Goal: Entertainment & Leisure: Browse casually

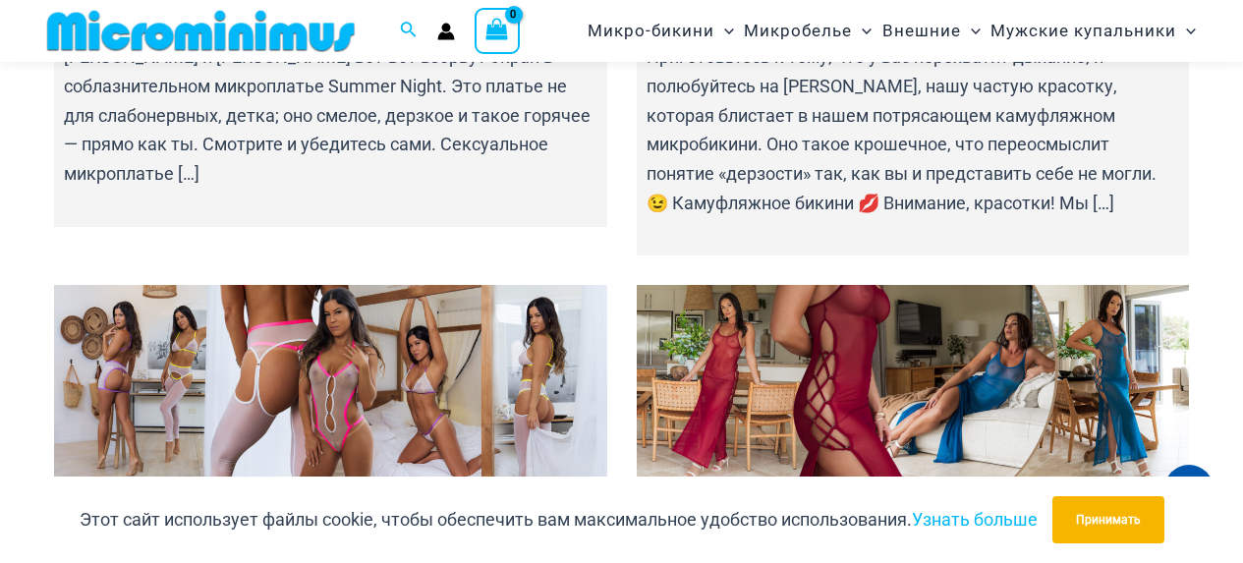
scroll to position [2242, 0]
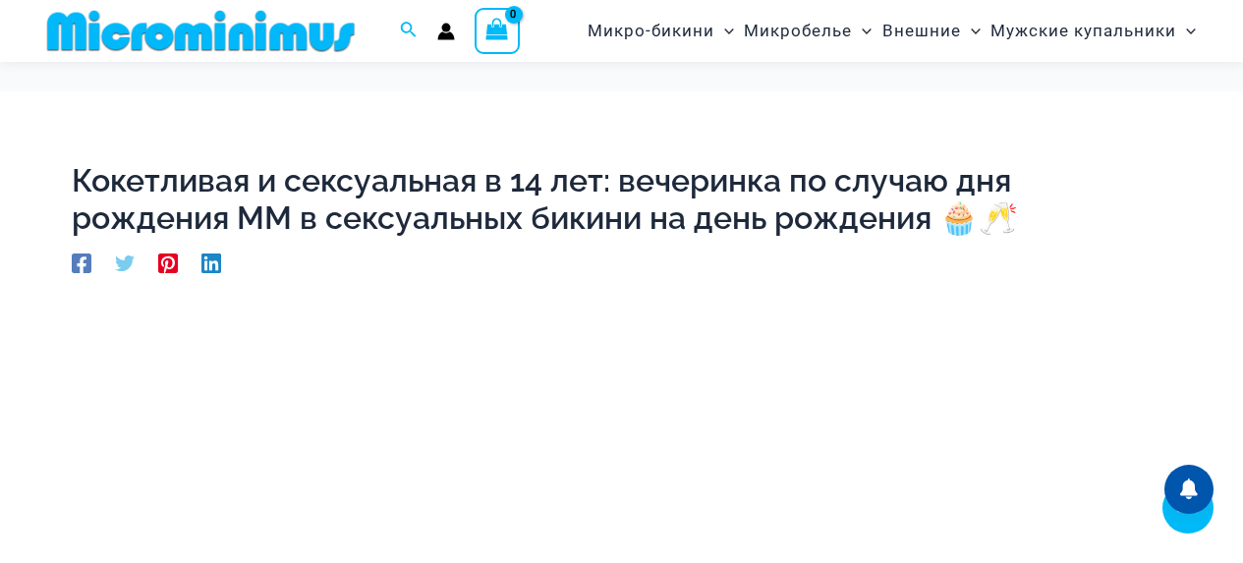
scroll to position [375, 0]
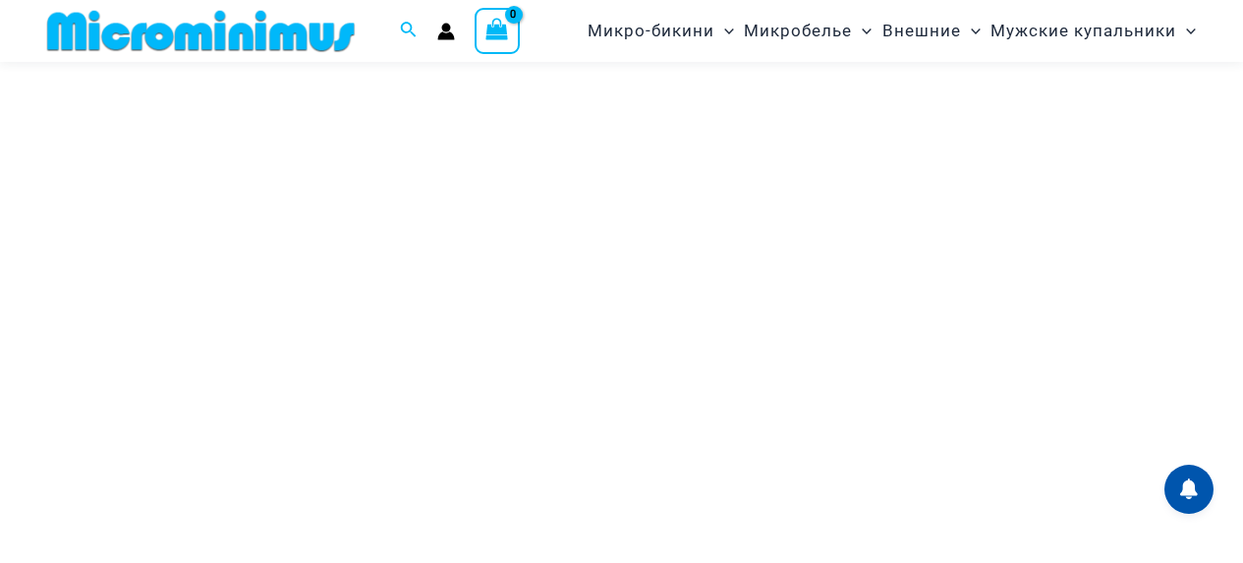
scroll to position [375, 0]
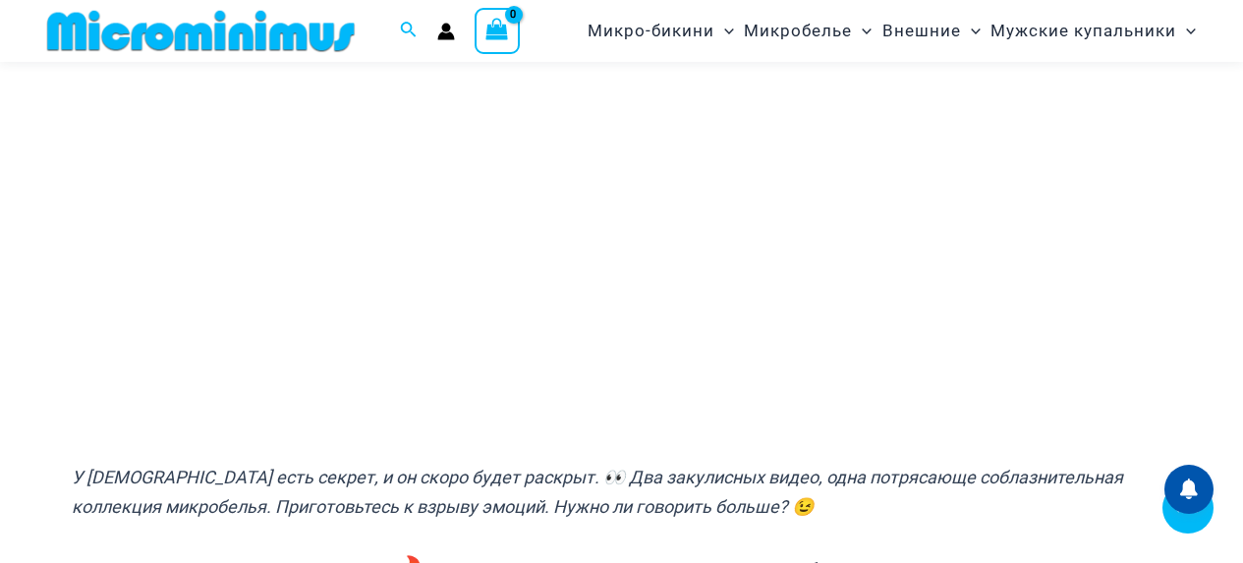
scroll to position [474, 0]
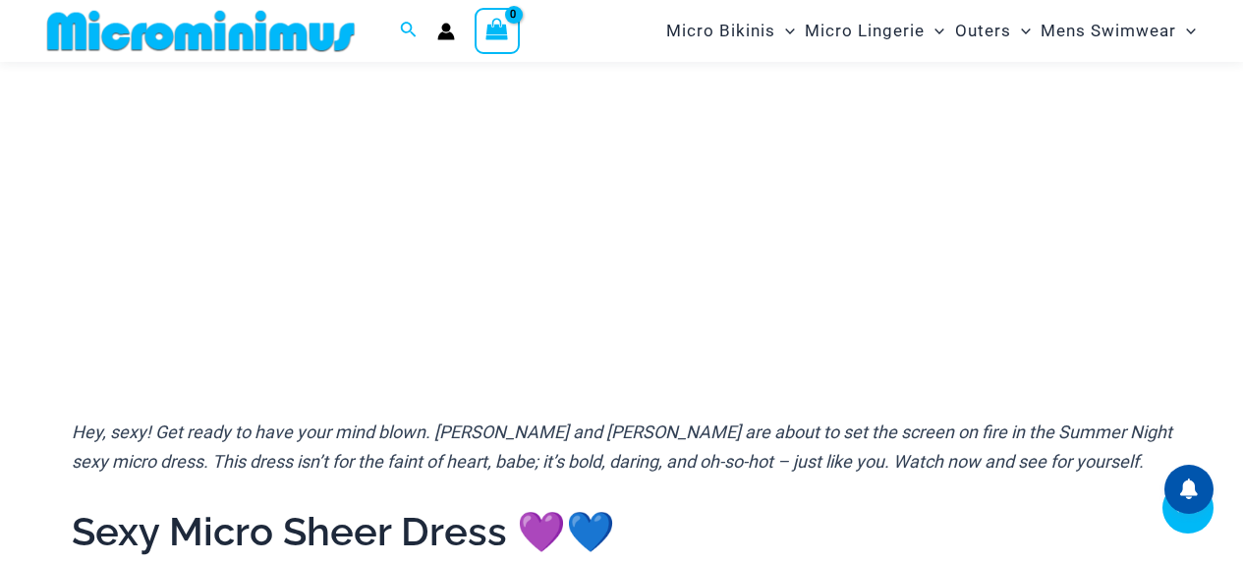
scroll to position [572, 0]
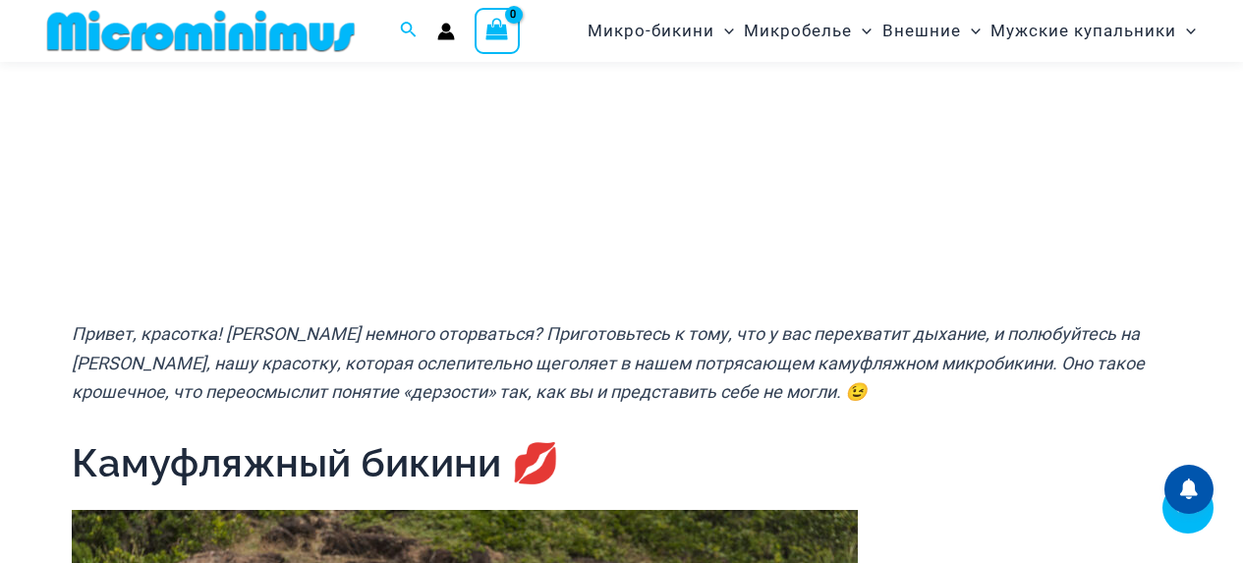
scroll to position [572, 0]
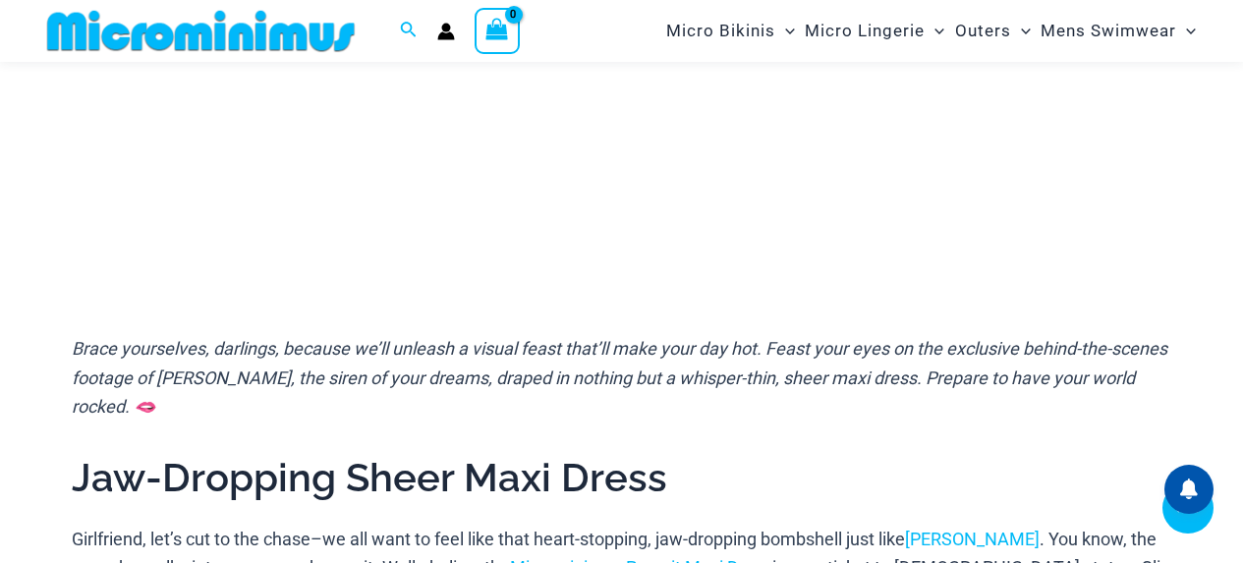
scroll to position [671, 0]
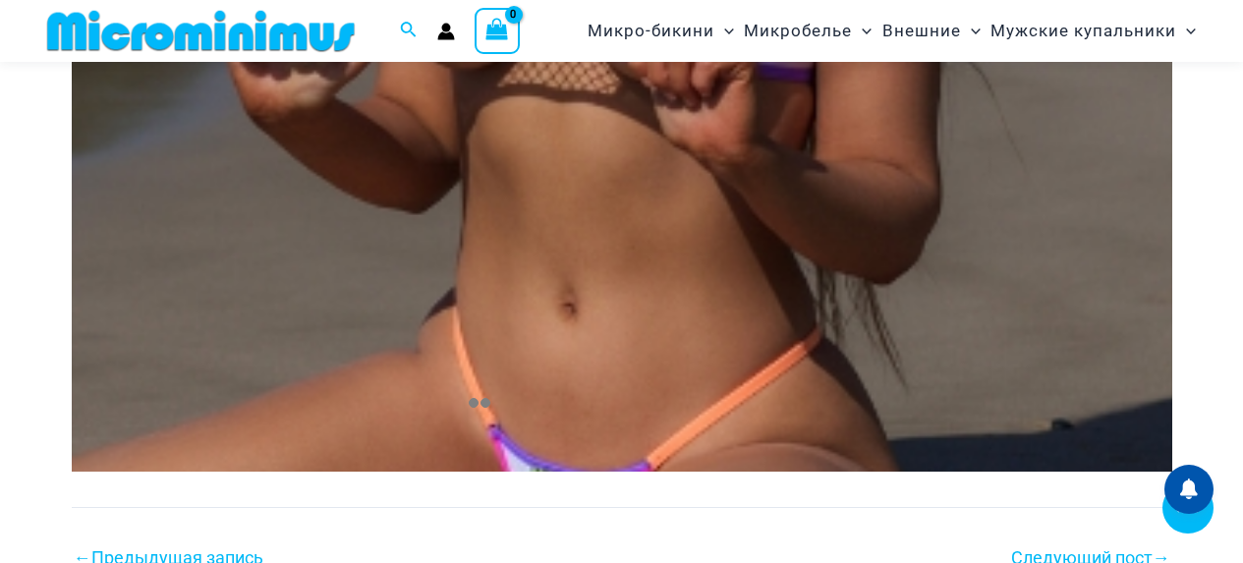
scroll to position [3519, 0]
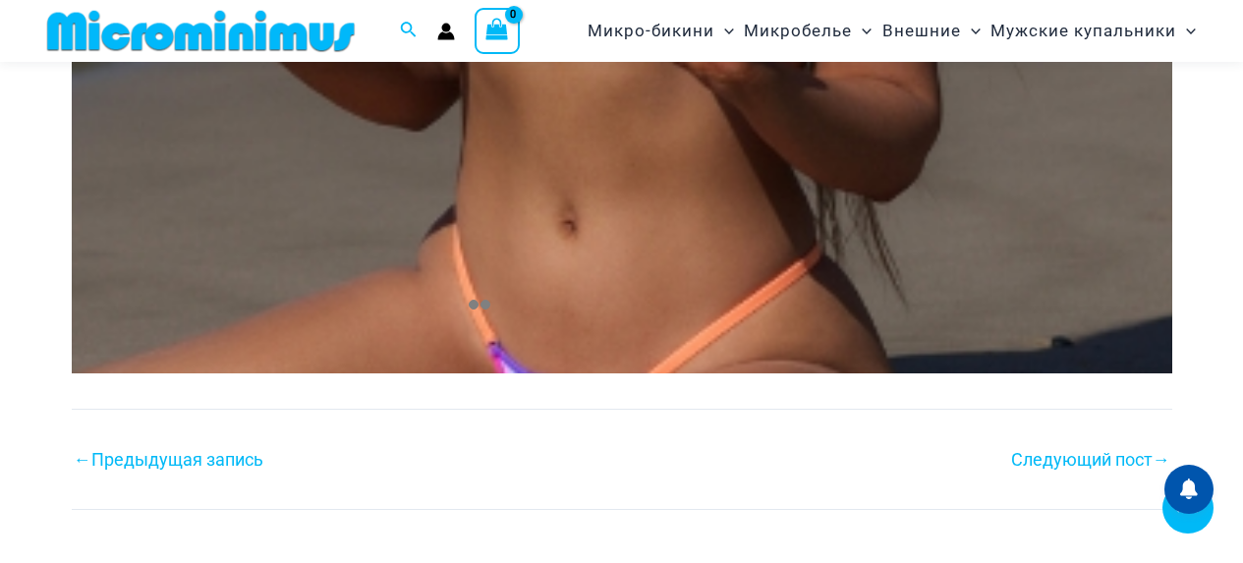
click at [231, 456] on font "Предыдущая запись" at bounding box center [177, 459] width 172 height 21
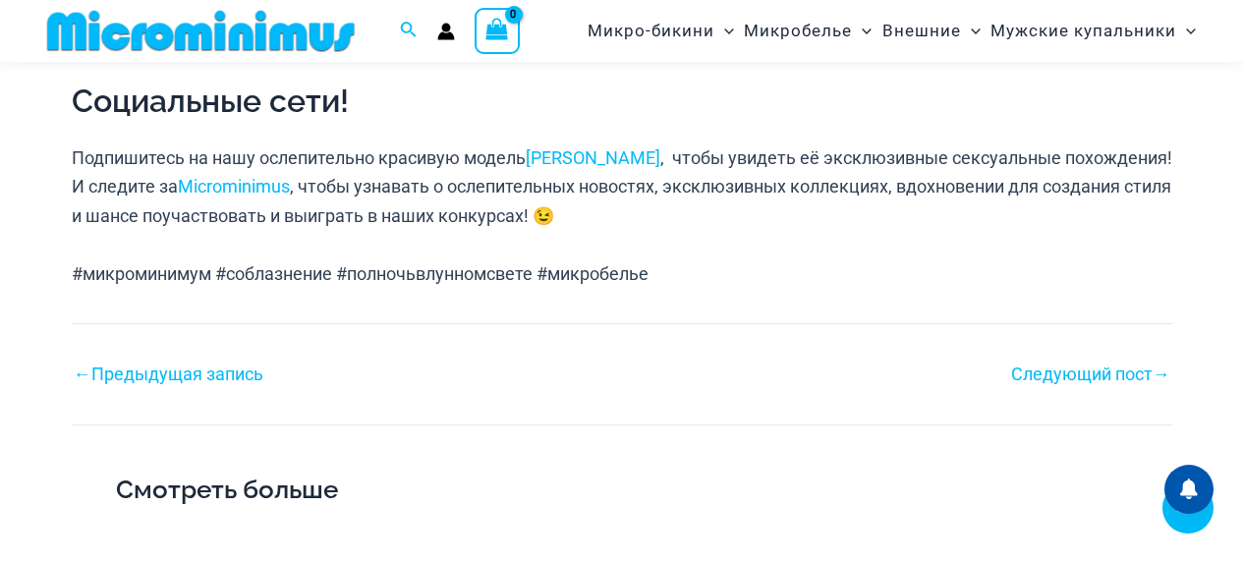
scroll to position [1690, 0]
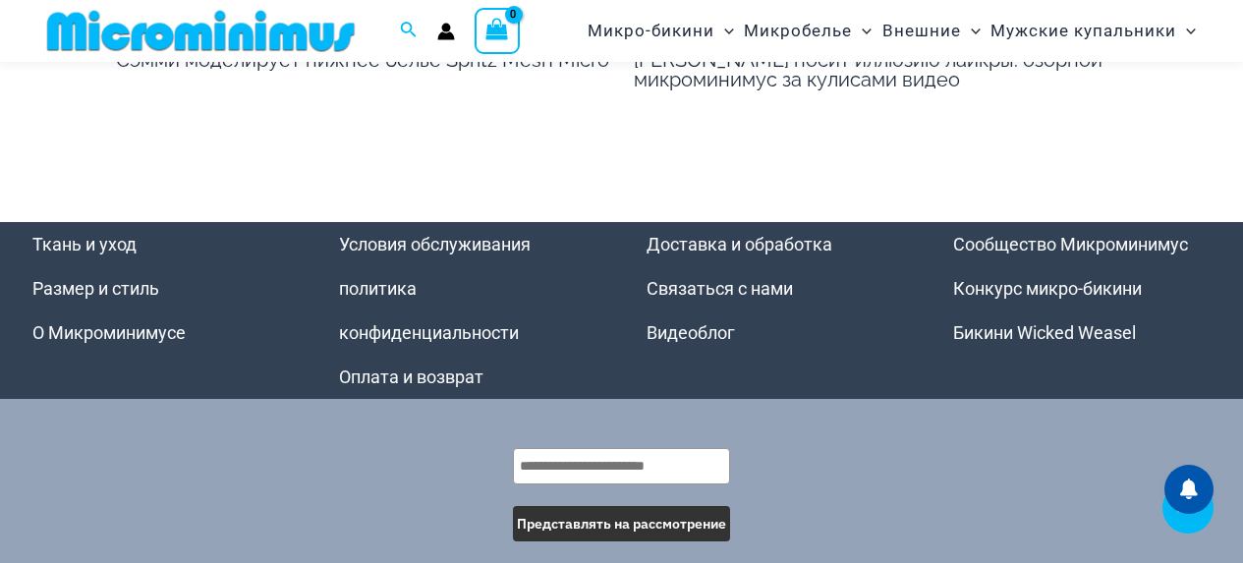
scroll to position [3343, 0]
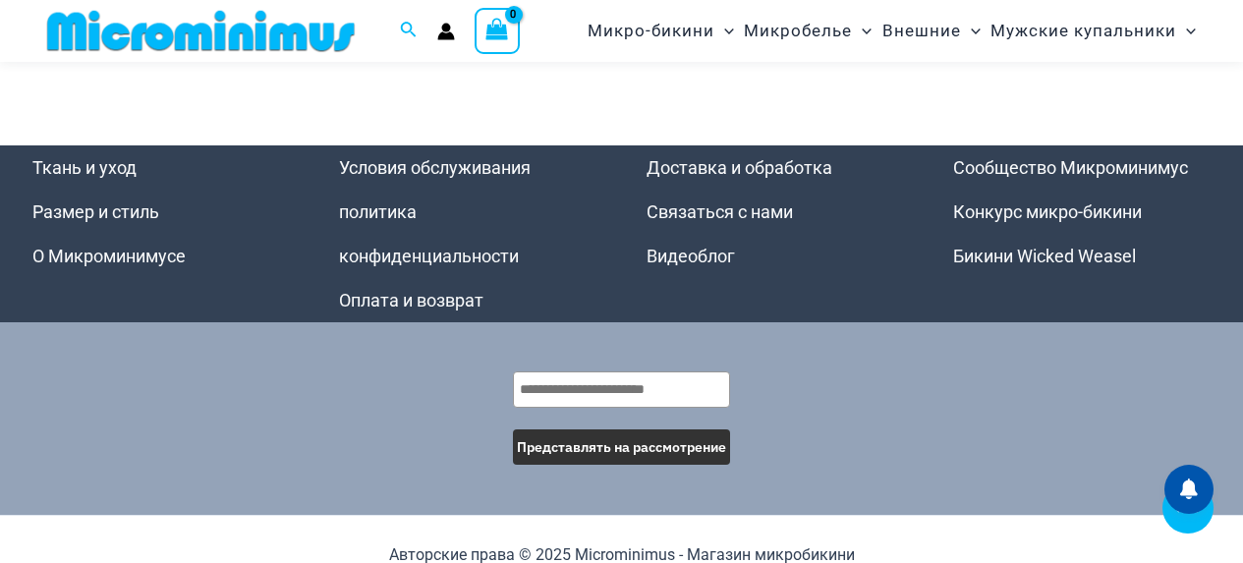
click at [719, 246] on font "Видеоблог" at bounding box center [690, 256] width 88 height 21
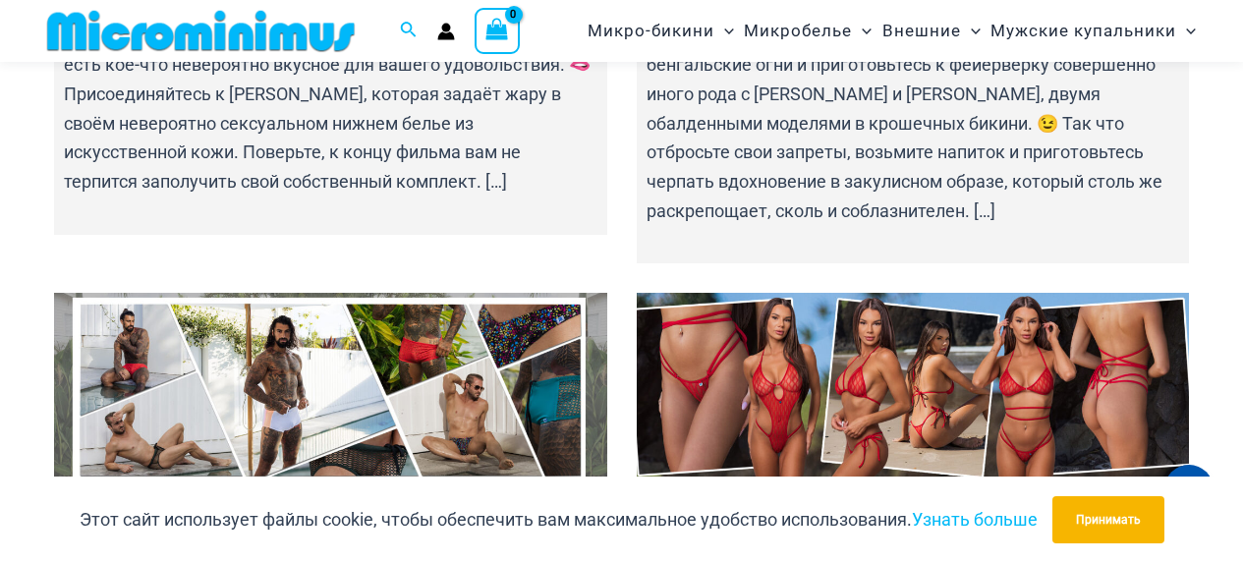
scroll to position [3421, 0]
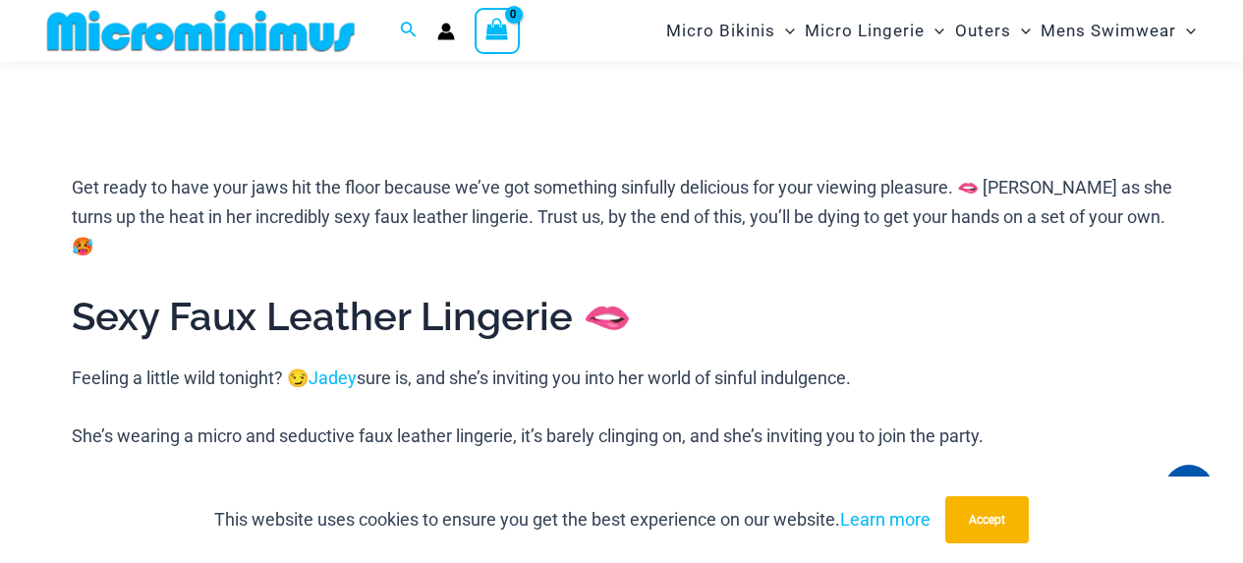
scroll to position [474, 0]
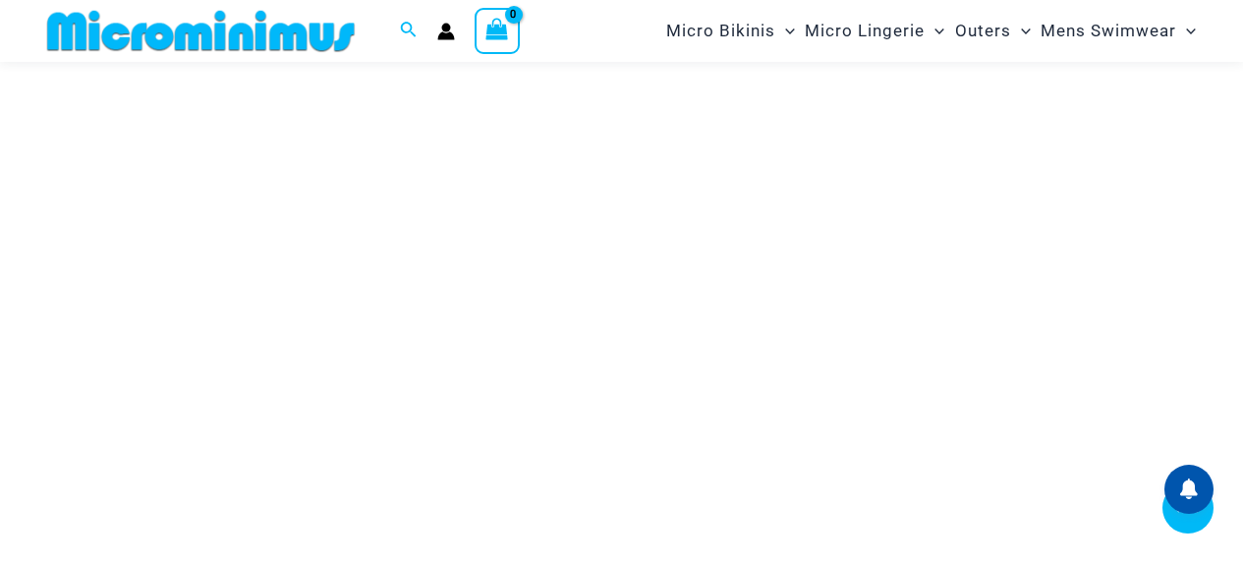
scroll to position [375, 0]
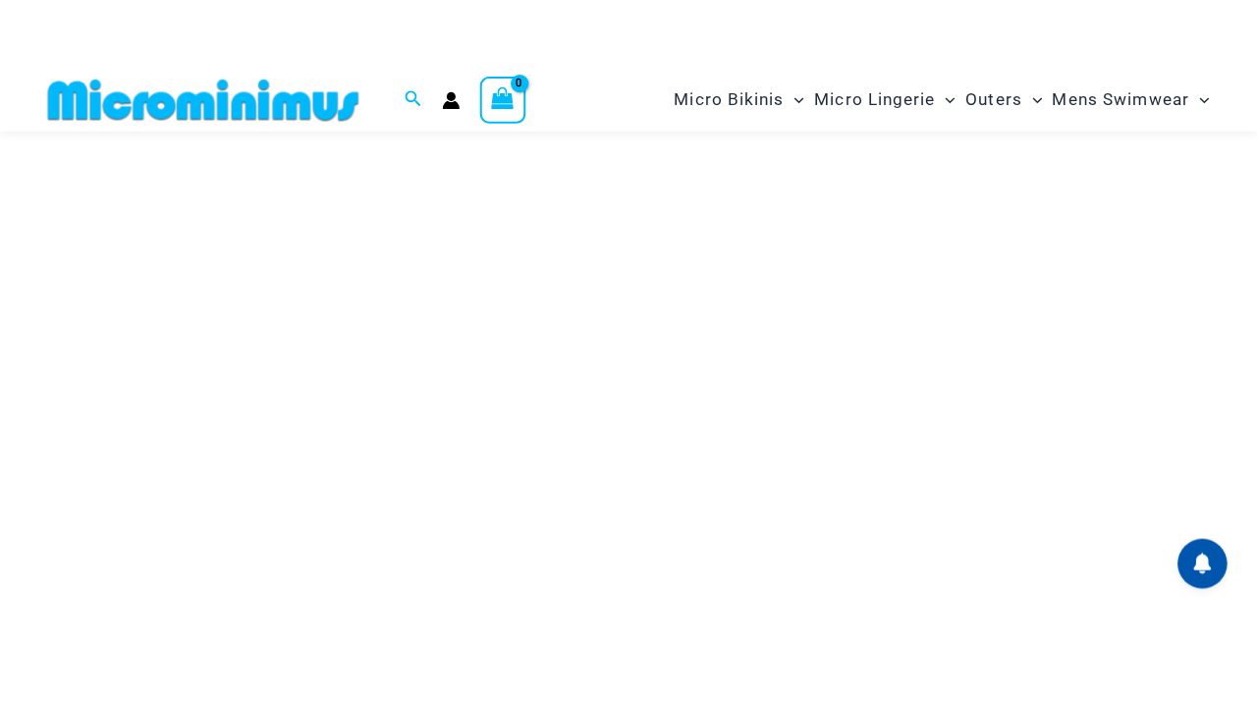
scroll to position [473, 0]
